Goal: Information Seeking & Learning: Check status

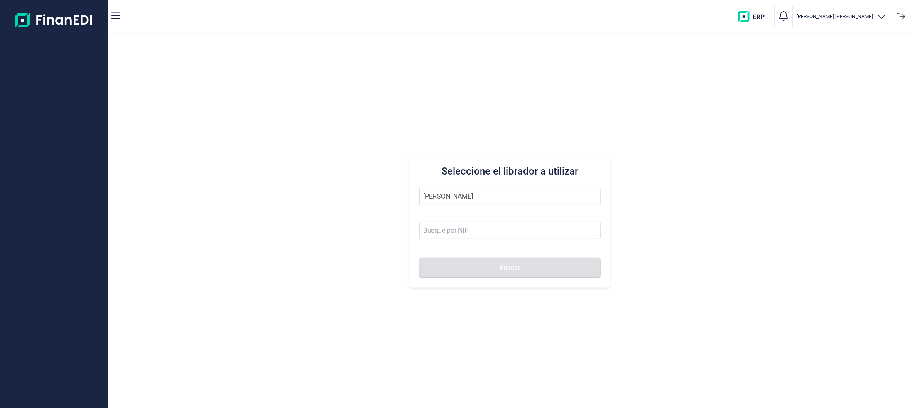
click at [419, 257] on button "Buscar" at bounding box center [509, 267] width 181 height 20
click at [468, 192] on input "[PERSON_NAME]" at bounding box center [509, 196] width 181 height 17
click at [449, 212] on li "NICOMOLD SL" at bounding box center [509, 216] width 181 height 17
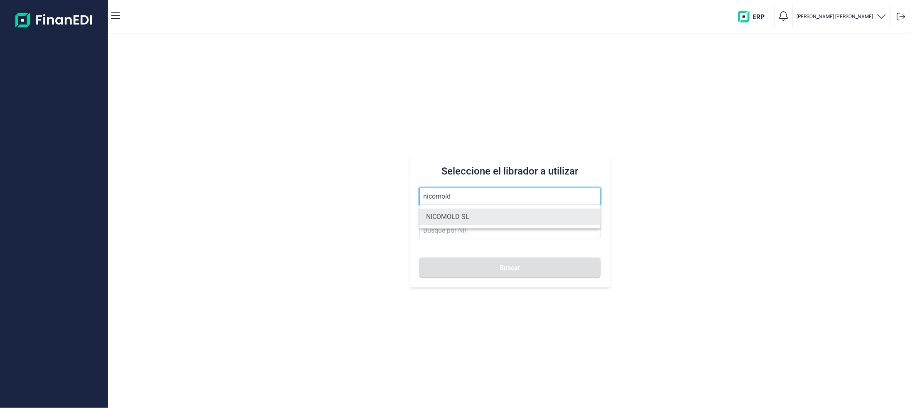
type input "NICOMOLD SL"
type input "B60936481"
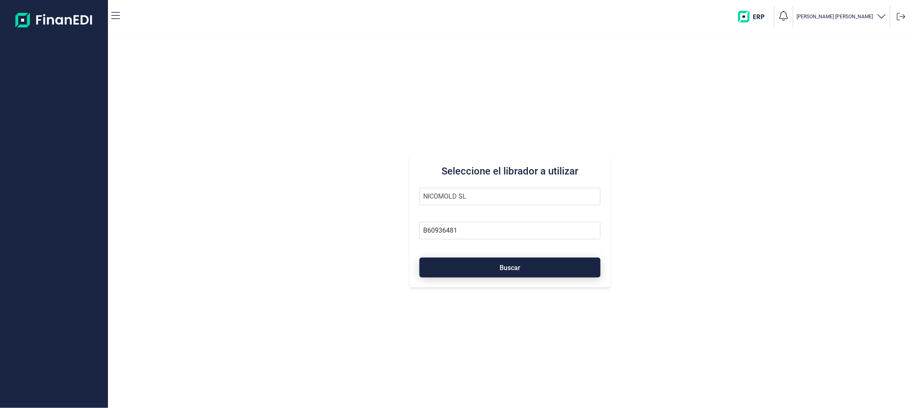
click at [502, 267] on span "Buscar" at bounding box center [509, 267] width 21 height 6
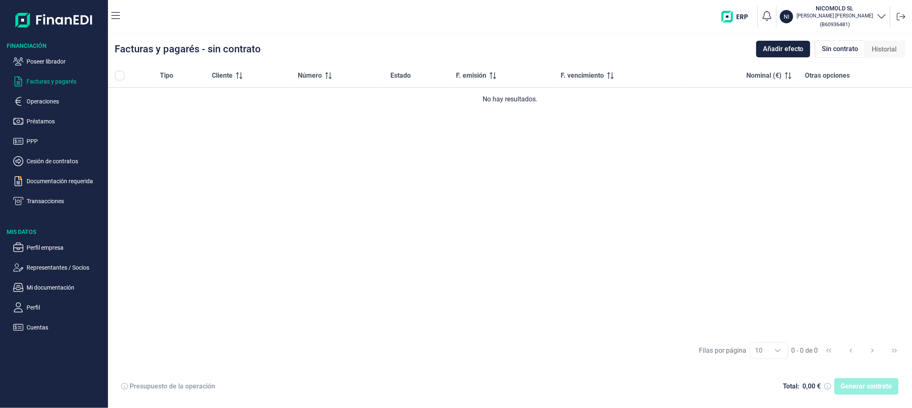
click at [38, 195] on ul "Poseer librador Facturas y pagarés Operaciones Préstamos PPP Cesión de contrato…" at bounding box center [54, 128] width 108 height 156
click at [38, 201] on p "Transacciones" at bounding box center [66, 201] width 78 height 10
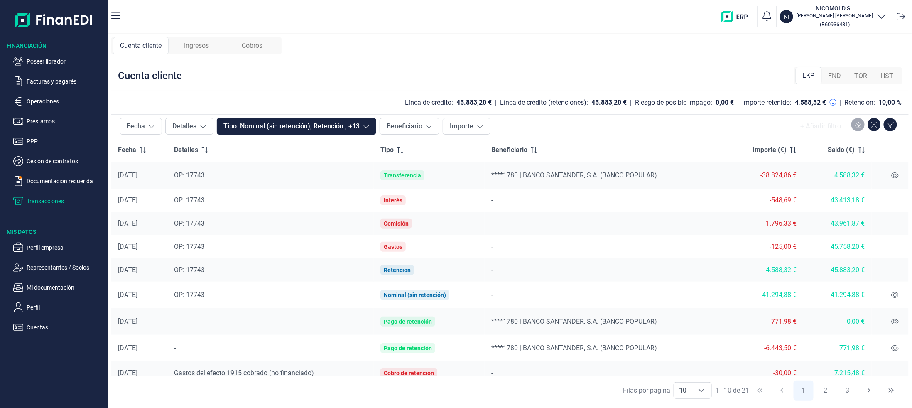
click at [202, 47] on span "Ingresos" at bounding box center [196, 46] width 25 height 10
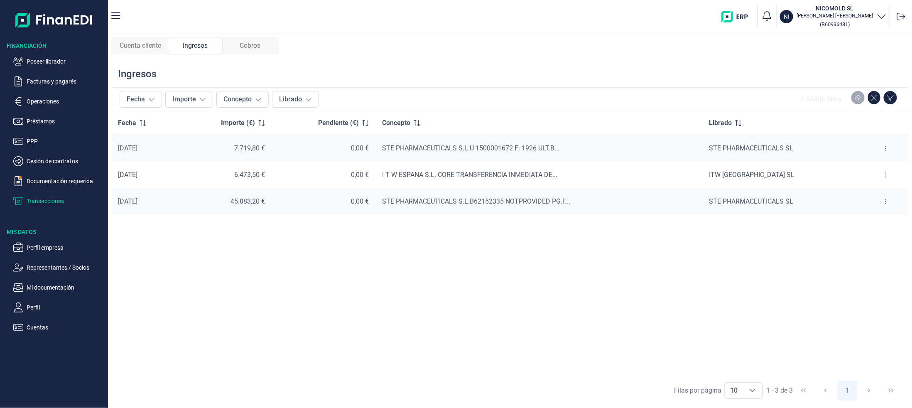
click at [246, 50] on span "Cobros" at bounding box center [250, 46] width 21 height 10
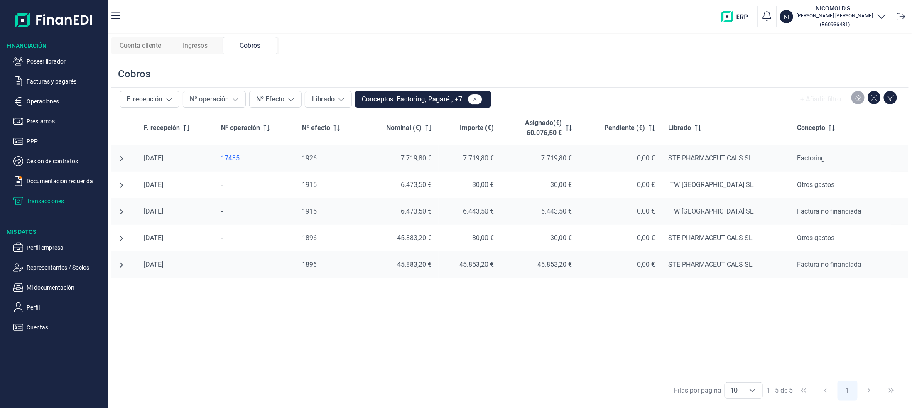
click at [251, 302] on div "F. recepción Nº operación Nº efecto Nominal (€) Importe (€) Asignado(€) 60.076,…" at bounding box center [509, 243] width 797 height 264
click at [135, 46] on span "Cuenta cliente" at bounding box center [141, 46] width 42 height 10
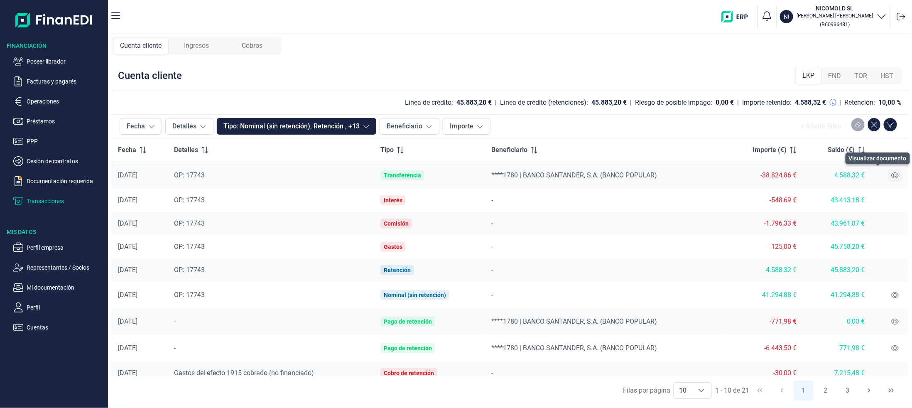
click at [891, 175] on icon at bounding box center [894, 175] width 7 height 7
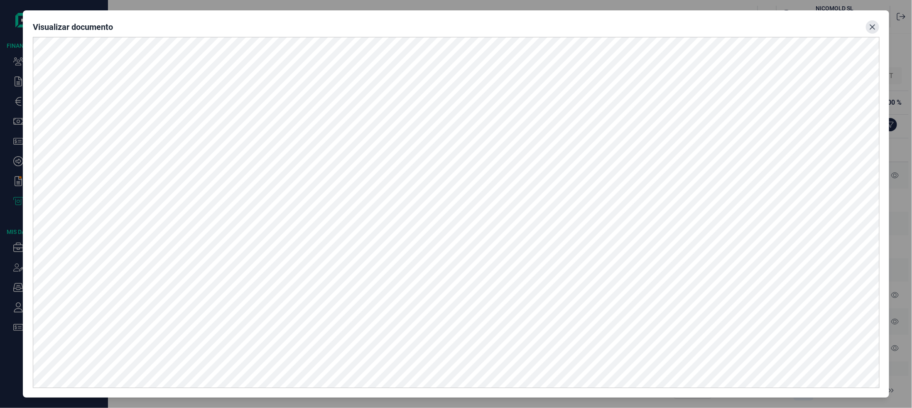
click at [876, 23] on button "Close" at bounding box center [872, 26] width 13 height 13
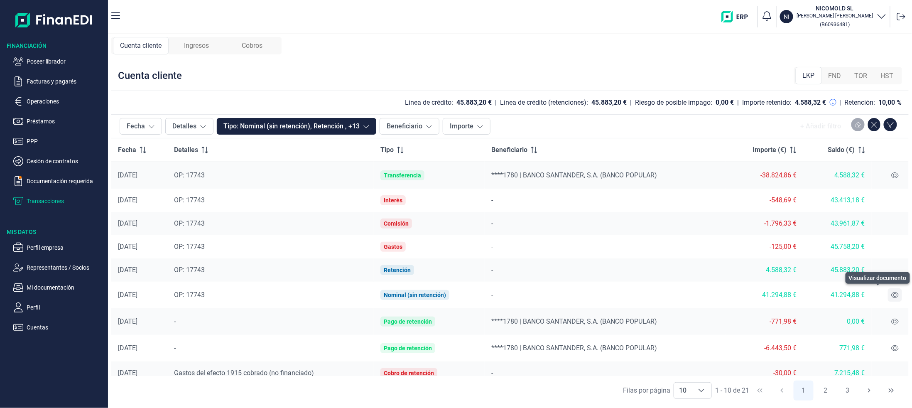
click at [891, 294] on icon at bounding box center [894, 294] width 7 height 7
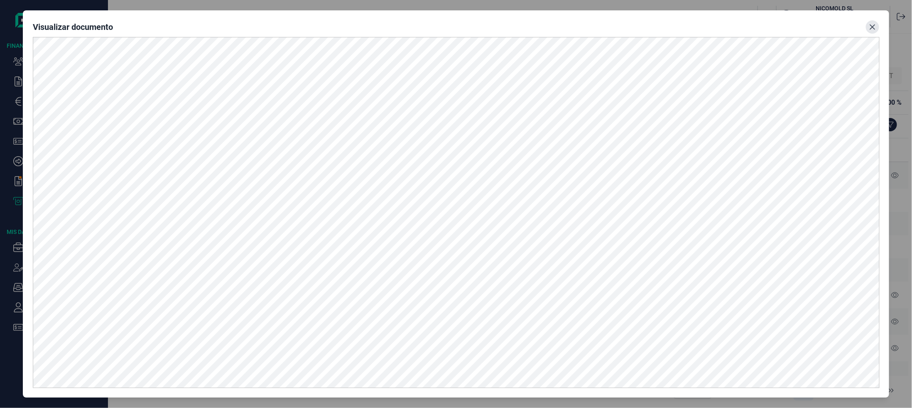
click at [868, 23] on button "Close" at bounding box center [872, 26] width 13 height 13
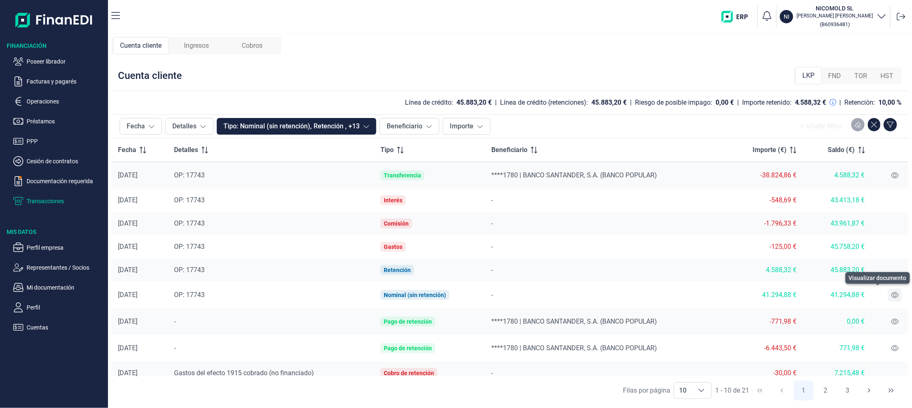
click at [892, 291] on button at bounding box center [895, 294] width 14 height 13
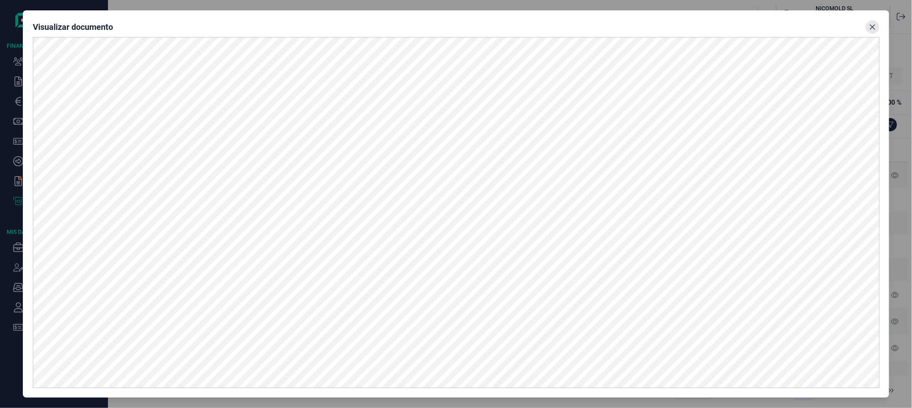
click at [874, 21] on button "Close" at bounding box center [872, 26] width 13 height 13
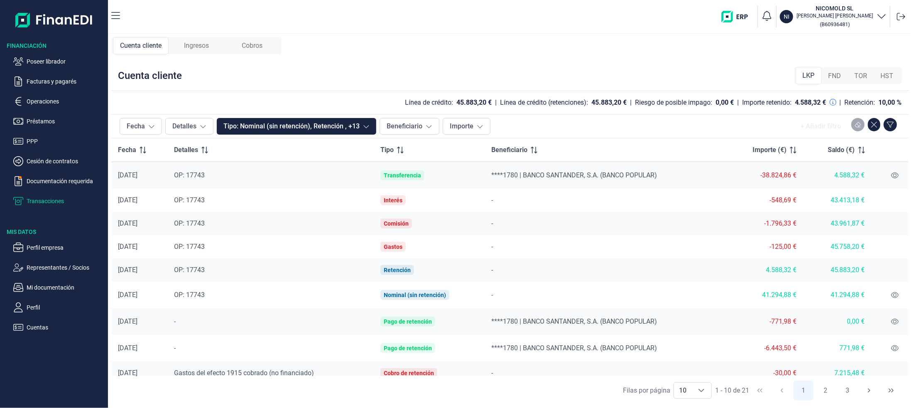
click at [891, 77] on span "HST" at bounding box center [887, 76] width 13 height 10
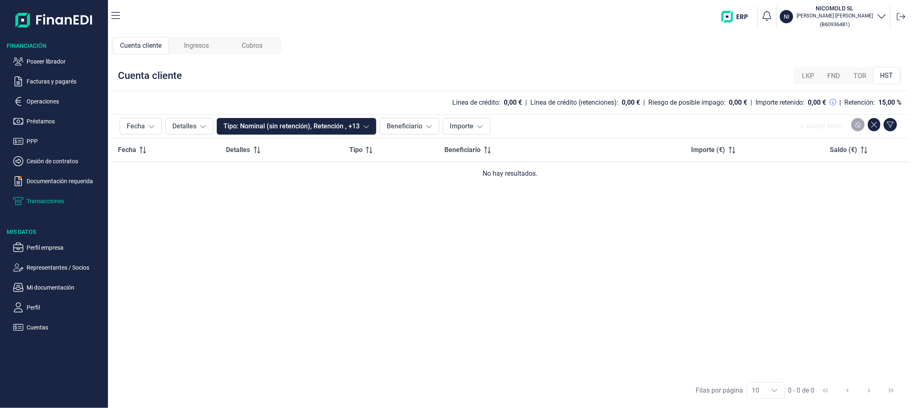
click at [805, 76] on span "LKP" at bounding box center [808, 76] width 12 height 10
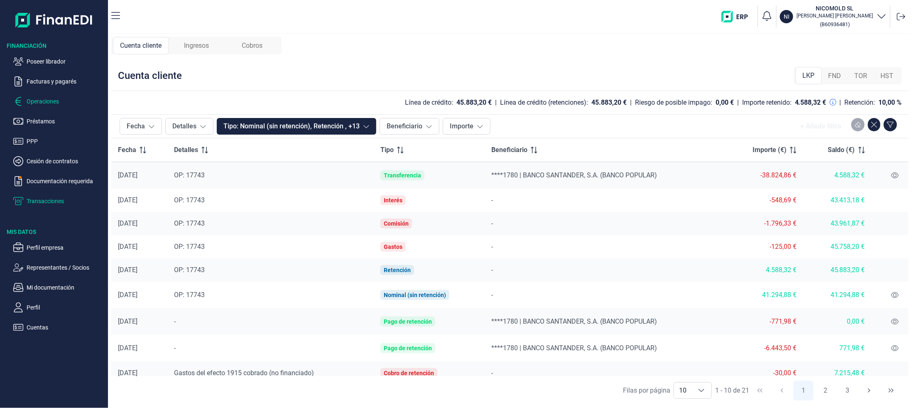
click at [30, 101] on p "Operaciones" at bounding box center [66, 101] width 78 height 10
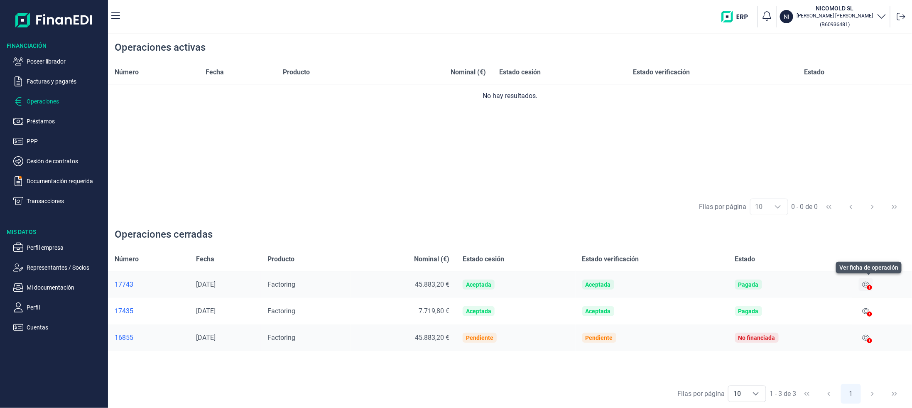
click at [868, 284] on icon at bounding box center [865, 284] width 7 height 7
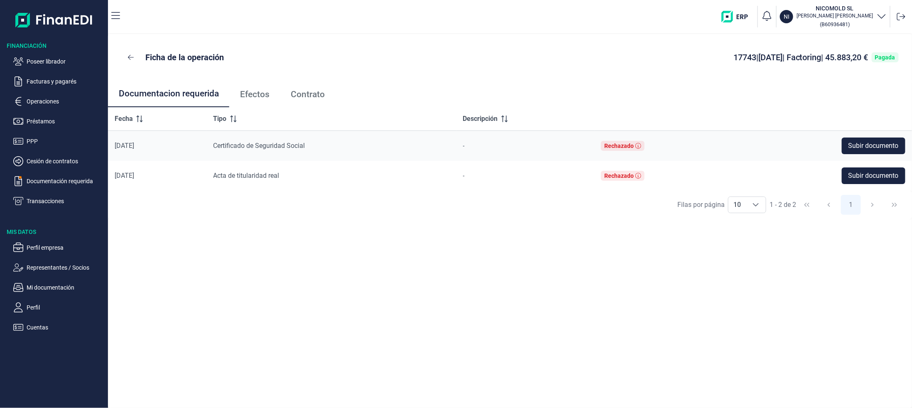
click at [249, 93] on span "Efectos" at bounding box center [254, 94] width 29 height 9
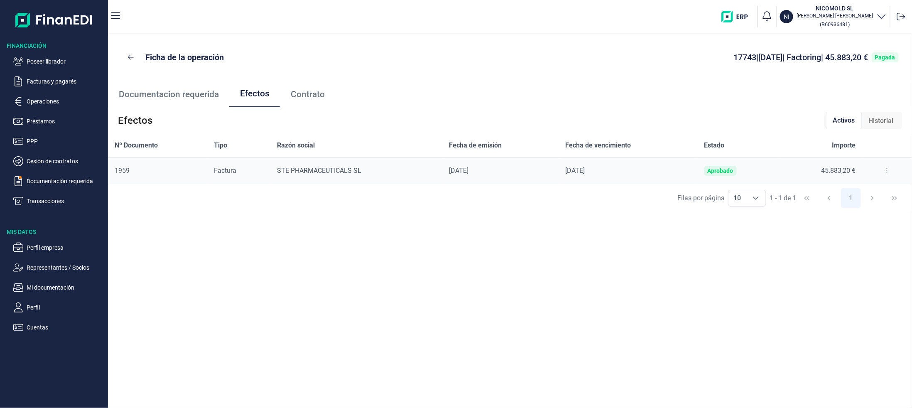
click at [879, 169] on button at bounding box center [886, 170] width 15 height 13
click at [869, 189] on span "Detalles efecto" at bounding box center [860, 191] width 38 height 8
